Goal: Task Accomplishment & Management: Manage account settings

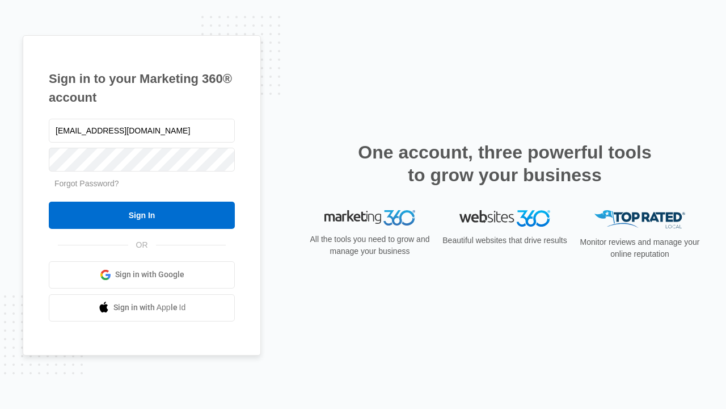
type input "[EMAIL_ADDRESS][DOMAIN_NAME]"
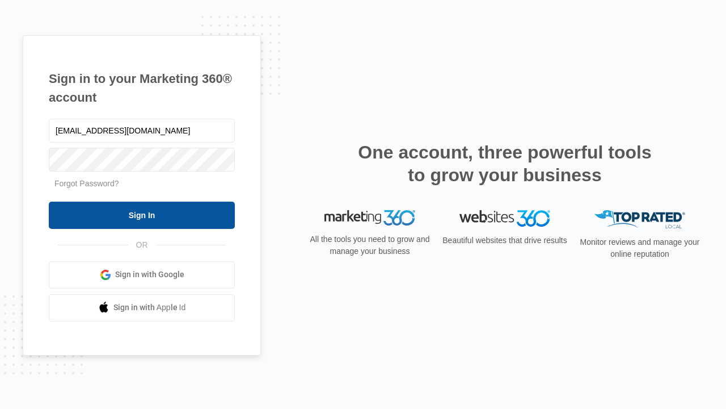
click at [142, 215] on input "Sign In" at bounding box center [142, 214] width 186 height 27
